Goal: Navigation & Orientation: Understand site structure

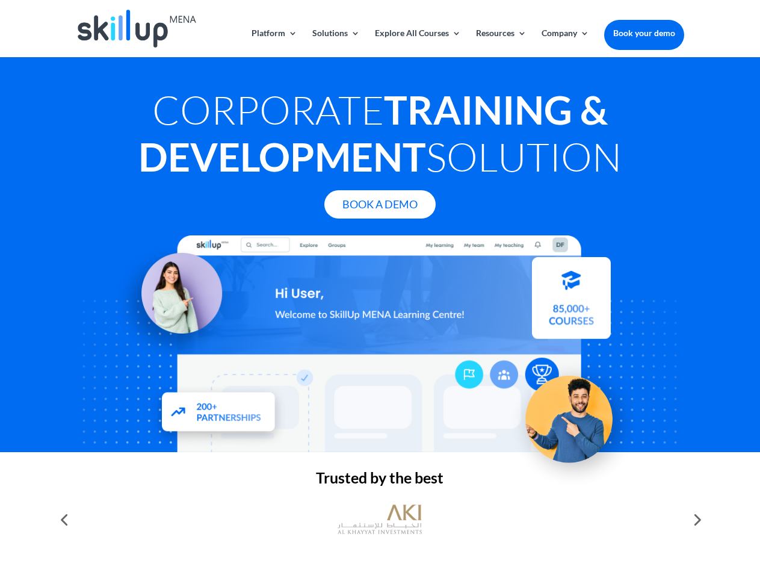
click at [380, 289] on div at bounding box center [380, 343] width 608 height 217
click at [335, 43] on link "Solutions" at bounding box center [336, 43] width 48 height 28
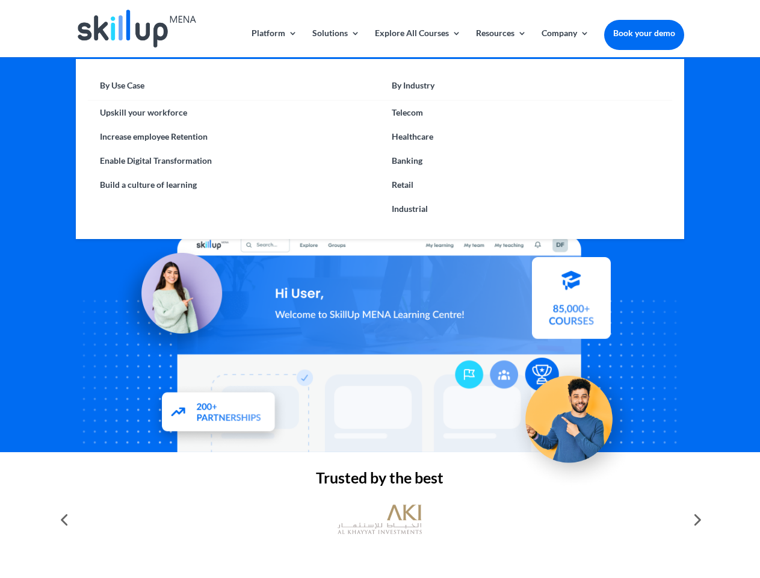
click at [417, 43] on link "Explore All Courses" at bounding box center [418, 43] width 86 height 28
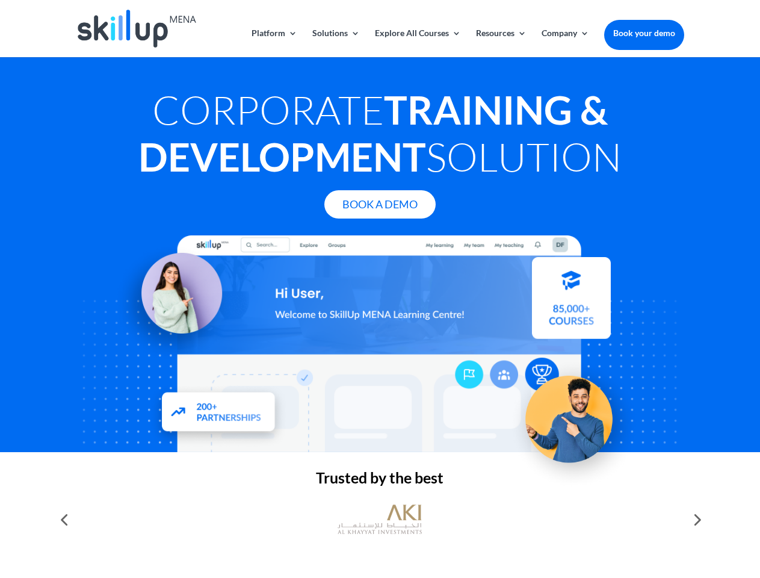
click at [500, 43] on link "Resources" at bounding box center [501, 43] width 51 height 28
click at [565, 43] on link "Company" at bounding box center [566, 43] width 48 height 28
click at [380, 519] on img at bounding box center [380, 519] width 84 height 42
